Goal: Task Accomplishment & Management: Manage account settings

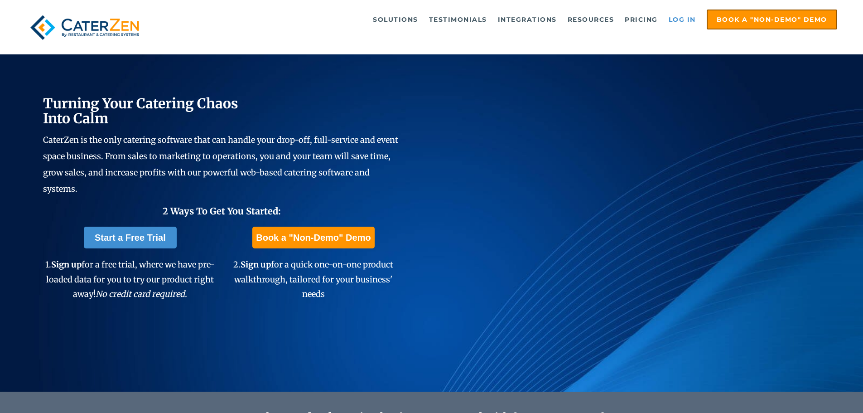
click at [679, 15] on link "Log in" at bounding box center [682, 19] width 36 height 18
click at [685, 20] on link "Log in" at bounding box center [682, 19] width 36 height 18
click at [681, 19] on link "Log in" at bounding box center [682, 19] width 36 height 18
